Goal: Task Accomplishment & Management: Use online tool/utility

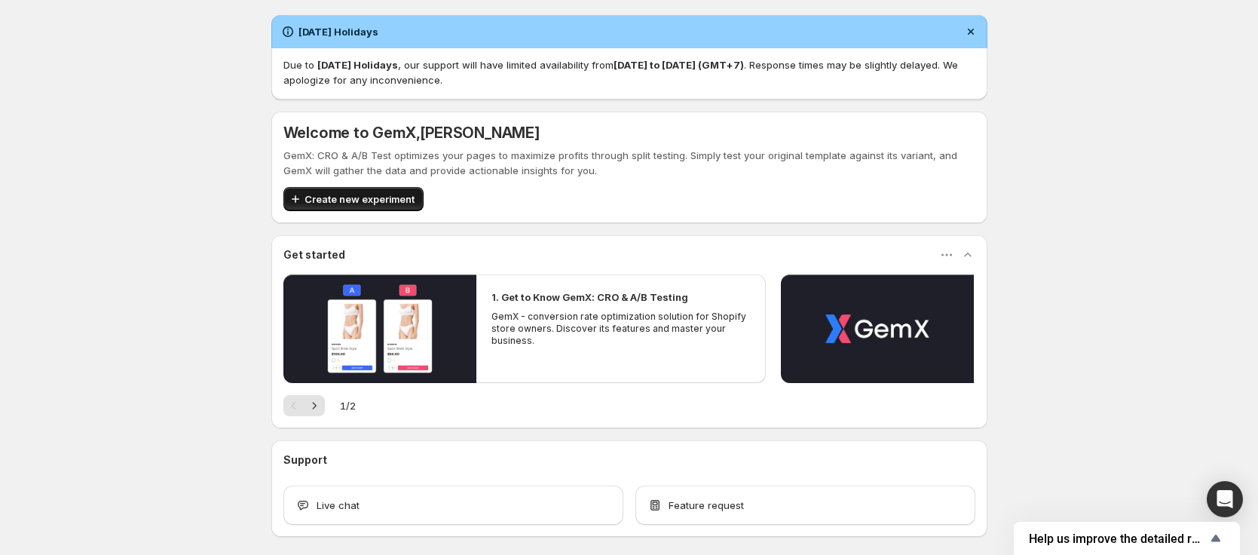
click at [367, 195] on span "Create new experiment" at bounding box center [360, 198] width 110 height 15
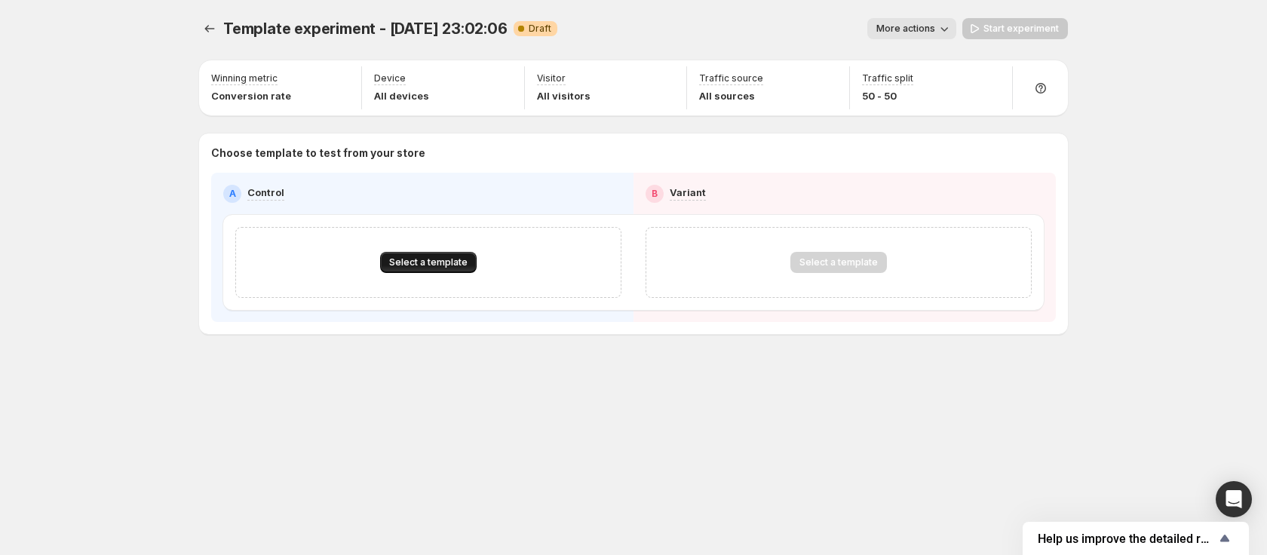
click at [430, 252] on button "Select a template" at bounding box center [428, 262] width 96 height 21
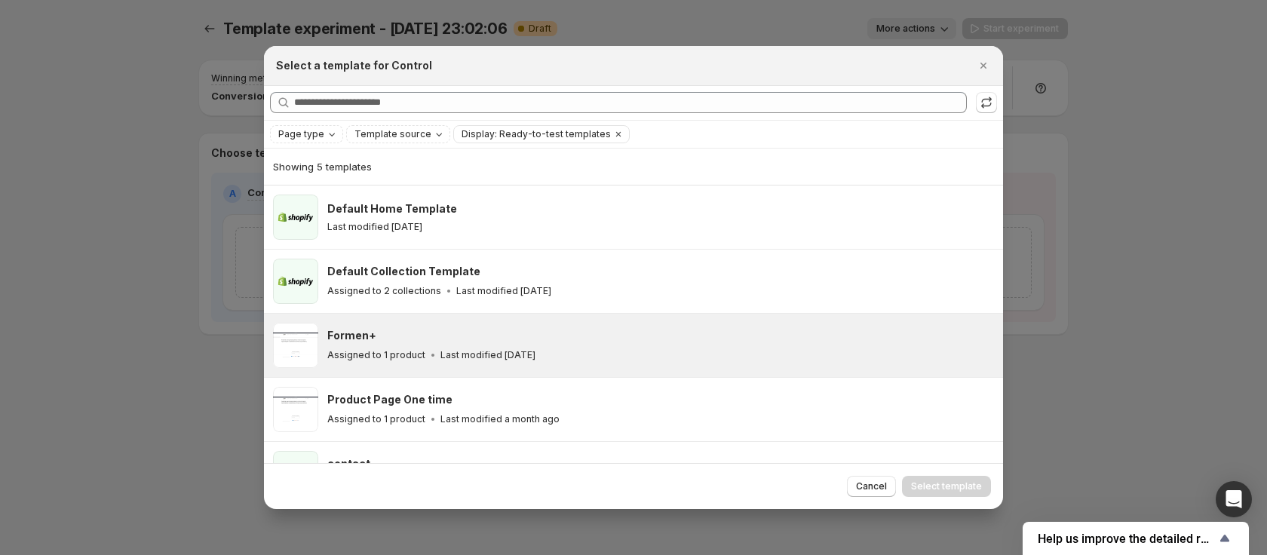
click at [406, 324] on div "Formen+ Assigned to 1 product Last modified [DATE]" at bounding box center [660, 345] width 666 height 45
click at [961, 489] on span "Select template" at bounding box center [946, 486] width 71 height 12
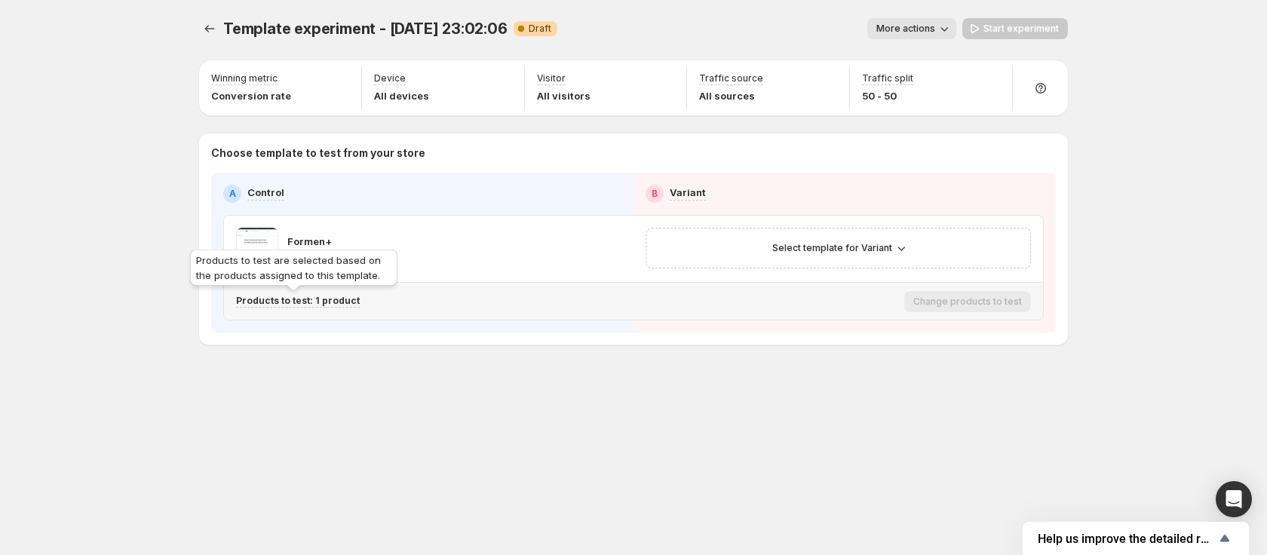
click at [314, 300] on p "Products to test: 1 product" at bounding box center [298, 301] width 124 height 12
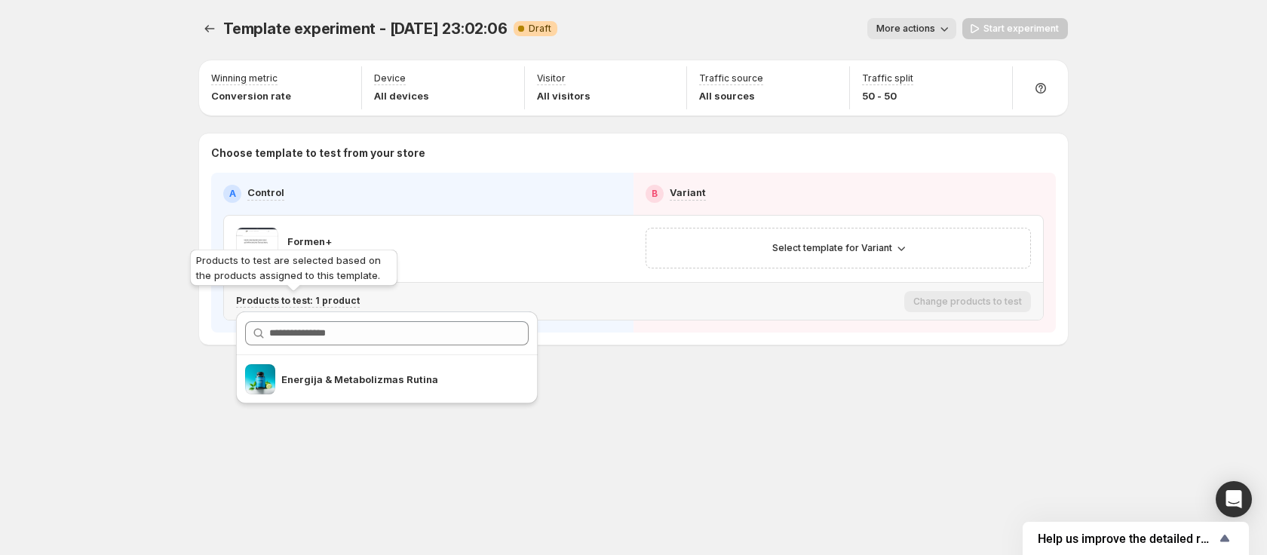
click at [320, 299] on p "Products to test: 1 product" at bounding box center [298, 301] width 124 height 12
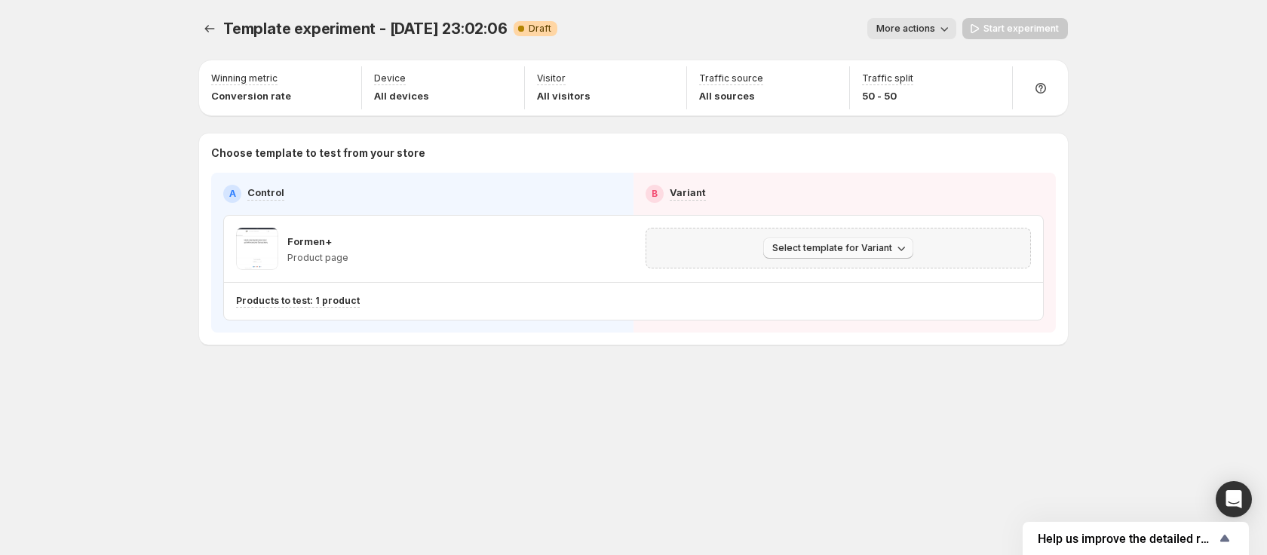
click at [829, 240] on button "Select template for Variant" at bounding box center [838, 247] width 150 height 21
click at [808, 281] on span "Select an existing template" at bounding box center [827, 280] width 127 height 12
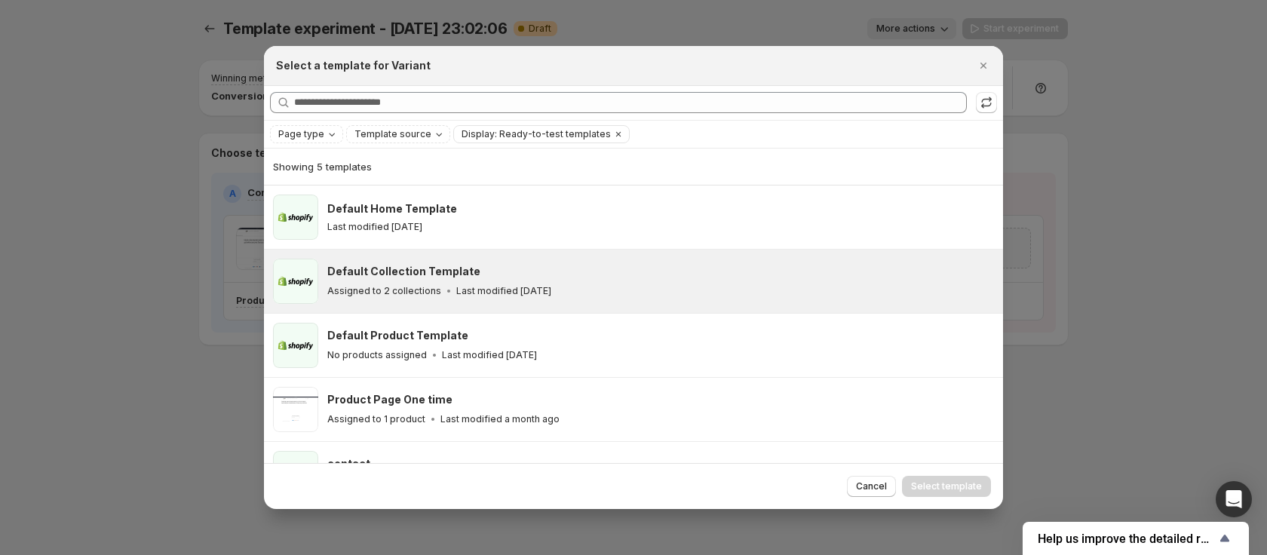
click at [735, 307] on div "Default Collection Template Assigned to 2 collections Last modified [DATE]" at bounding box center [633, 281] width 739 height 63
click at [924, 487] on span "Select template" at bounding box center [946, 486] width 71 height 12
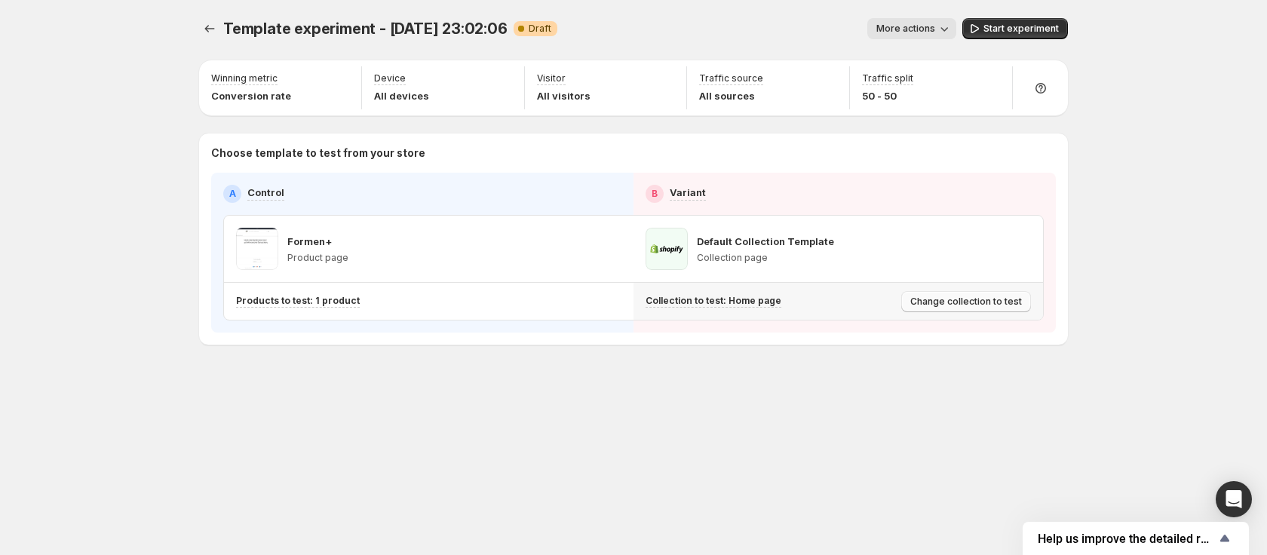
click at [983, 299] on span "Change collection to test" at bounding box center [966, 302] width 112 height 12
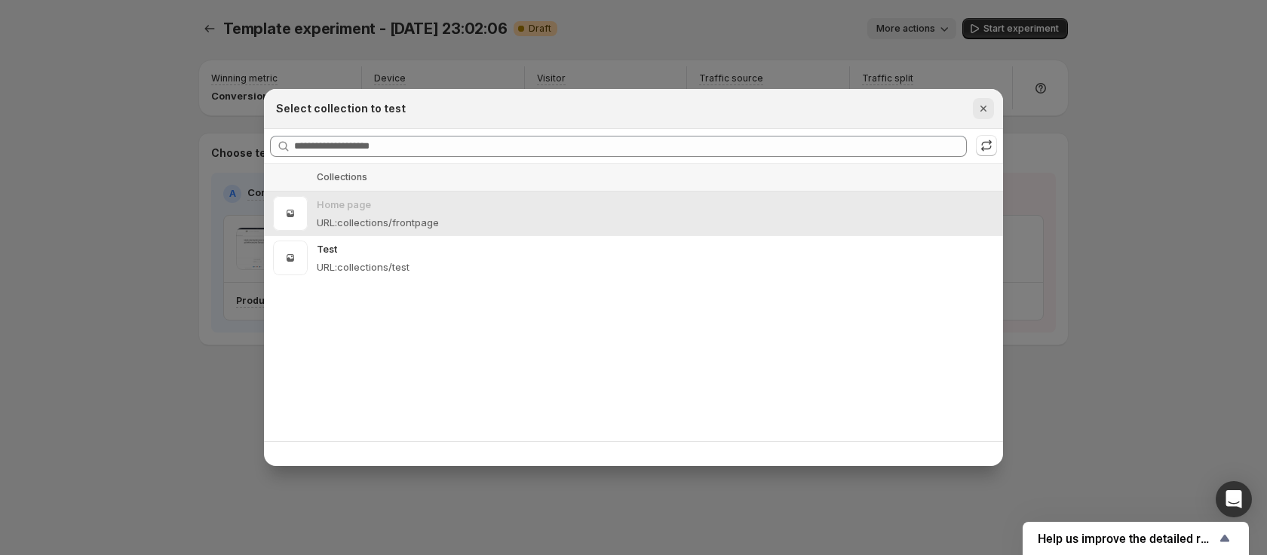
click at [982, 110] on icon "Close" at bounding box center [983, 108] width 15 height 15
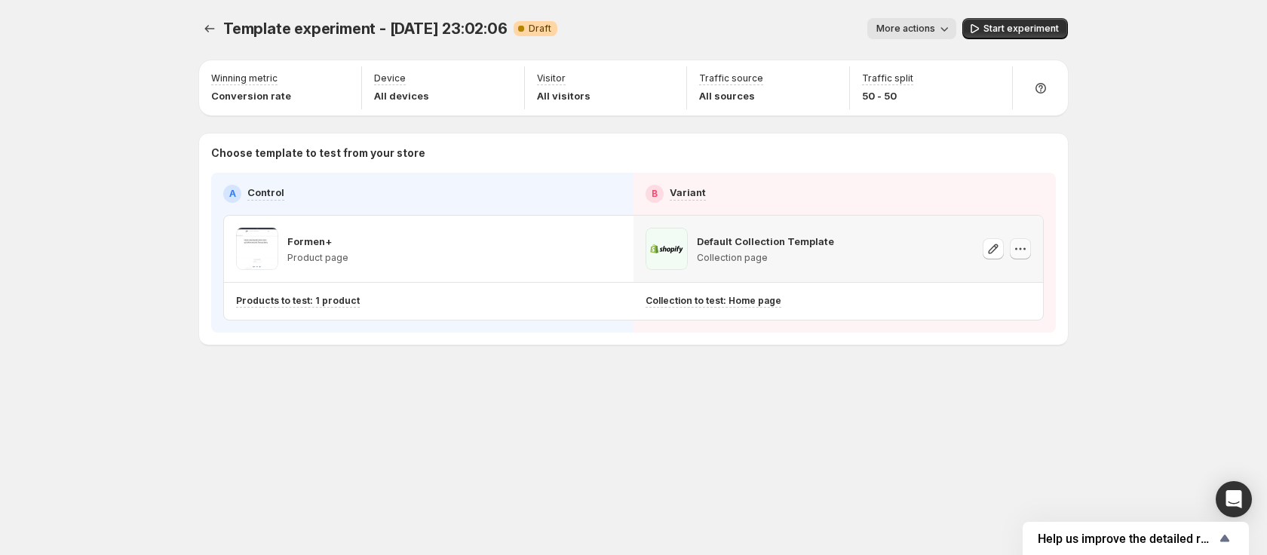
click at [1019, 240] on button "button" at bounding box center [1019, 248] width 21 height 21
click at [998, 347] on span "Remove template" at bounding box center [1021, 345] width 81 height 12
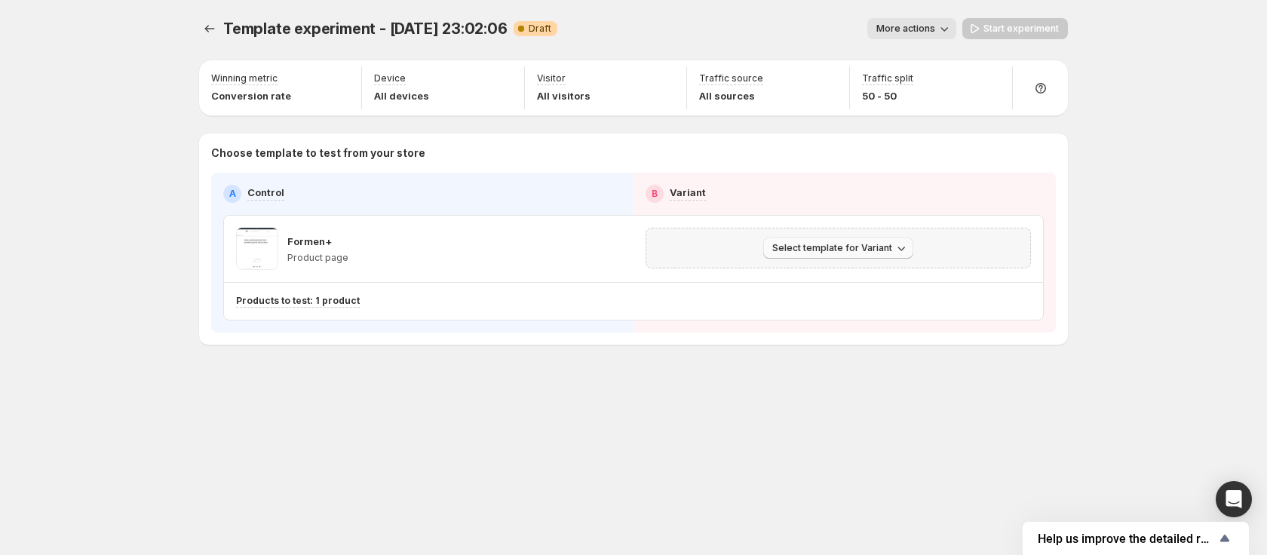
click at [855, 248] on span "Select template for Variant" at bounding box center [832, 248] width 120 height 12
click at [816, 302] on span "Create Variant based on Control" at bounding box center [841, 305] width 154 height 12
